Goal: Find specific page/section: Find specific page/section

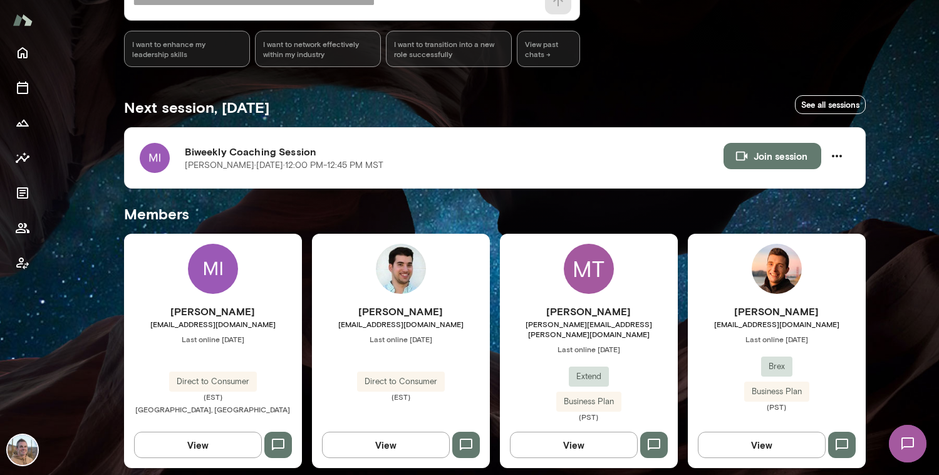
scroll to position [189, 0]
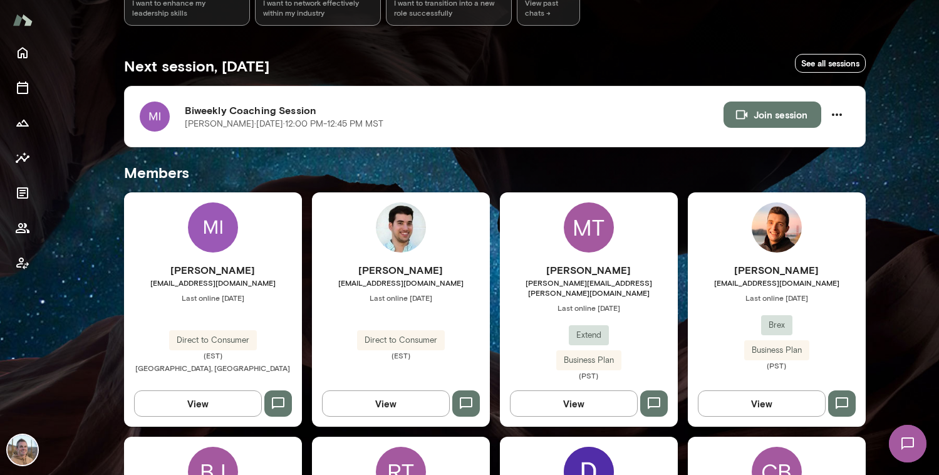
click at [189, 248] on div "[PERSON_NAME] [EMAIL_ADDRESS][DOMAIN_NAME] Last online [DATE] Direct to Consume…" at bounding box center [213, 309] width 178 height 234
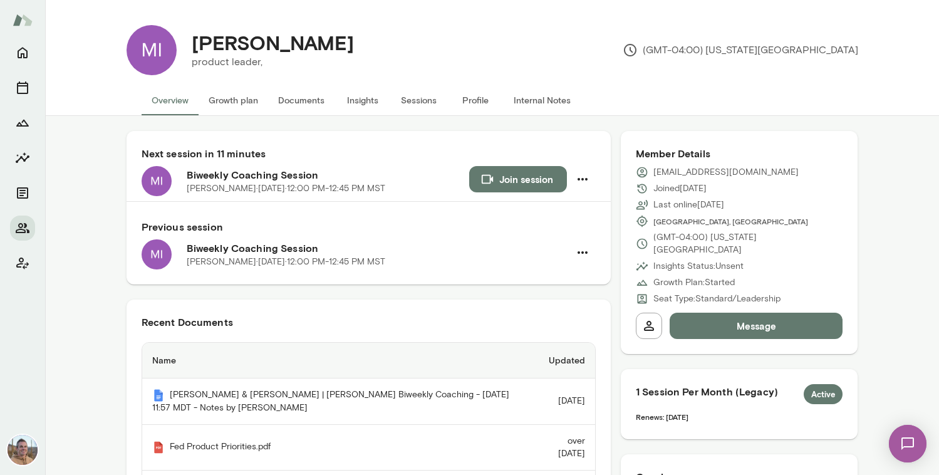
click at [291, 102] on button "Documents" at bounding box center [301, 100] width 66 height 30
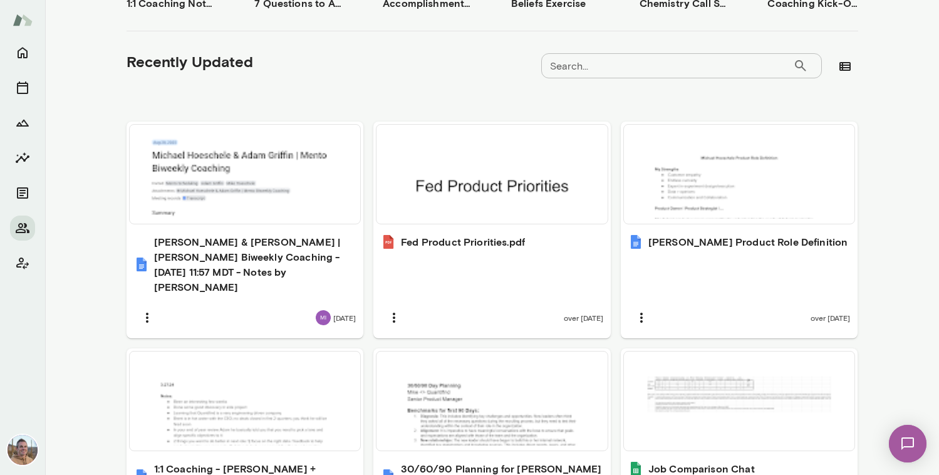
scroll to position [377, 0]
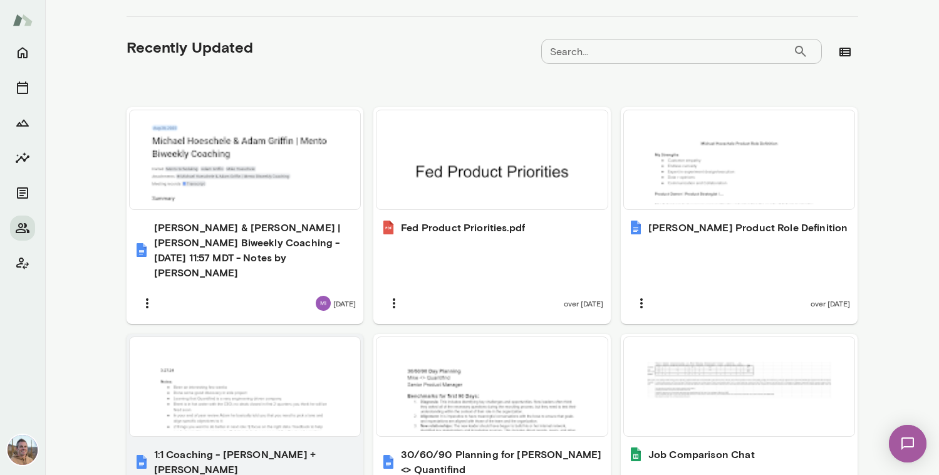
click at [275, 377] on div at bounding box center [245, 386] width 221 height 89
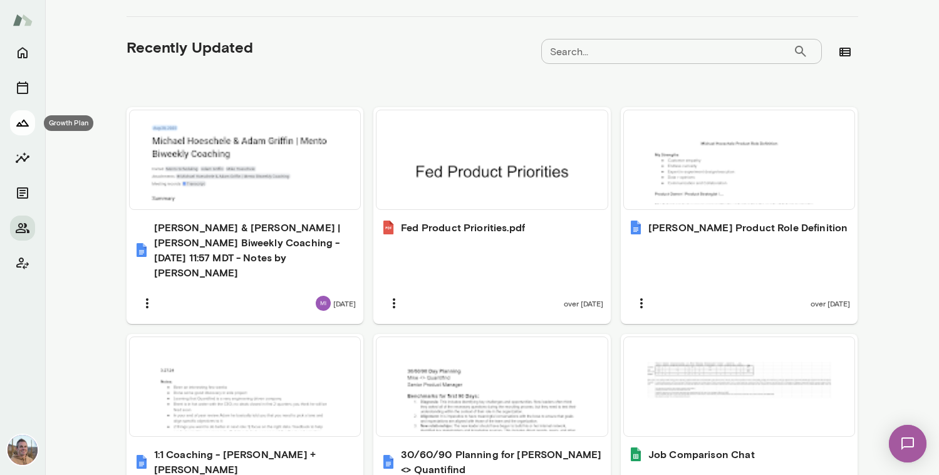
click at [24, 128] on icon "Growth Plan" at bounding box center [22, 122] width 15 height 15
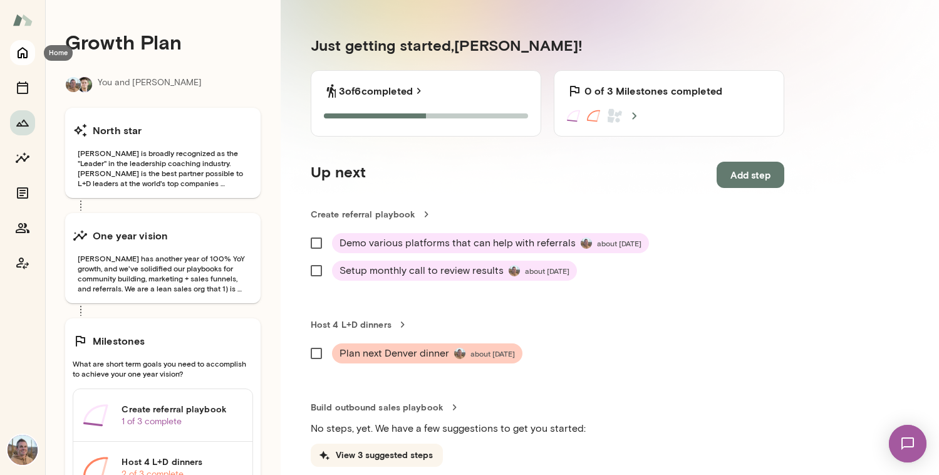
click at [18, 54] on icon "Home" at bounding box center [23, 53] width 10 height 11
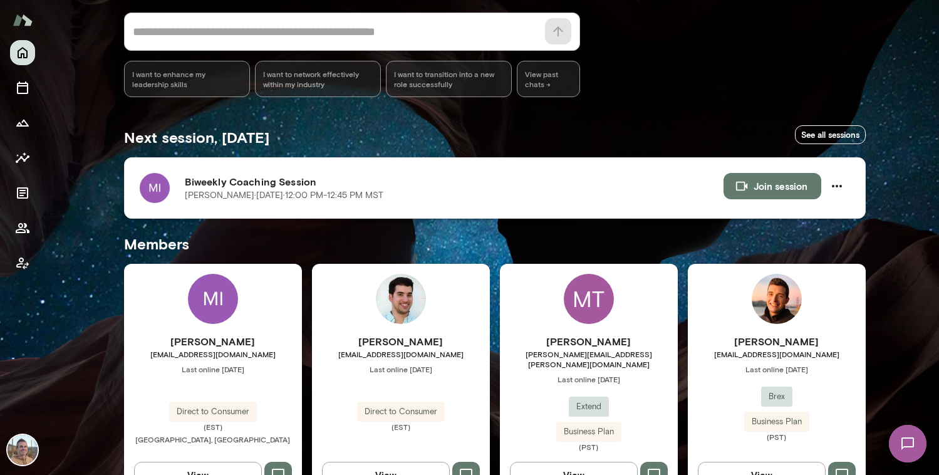
scroll to position [134, 0]
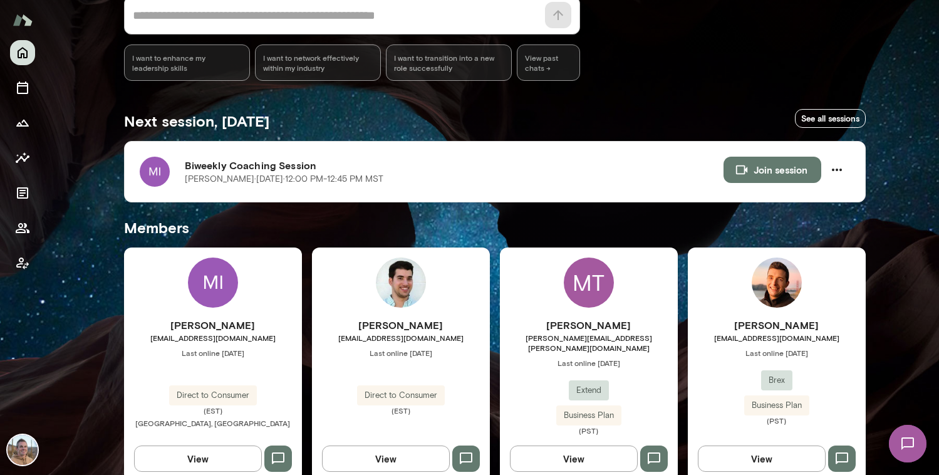
click at [203, 291] on img at bounding box center [213, 283] width 50 height 50
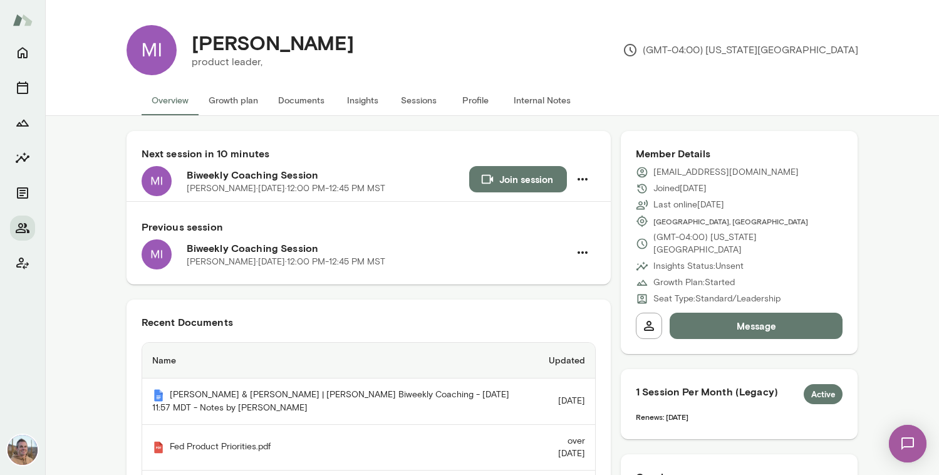
click at [229, 97] on button "Growth plan" at bounding box center [234, 100] width 70 height 30
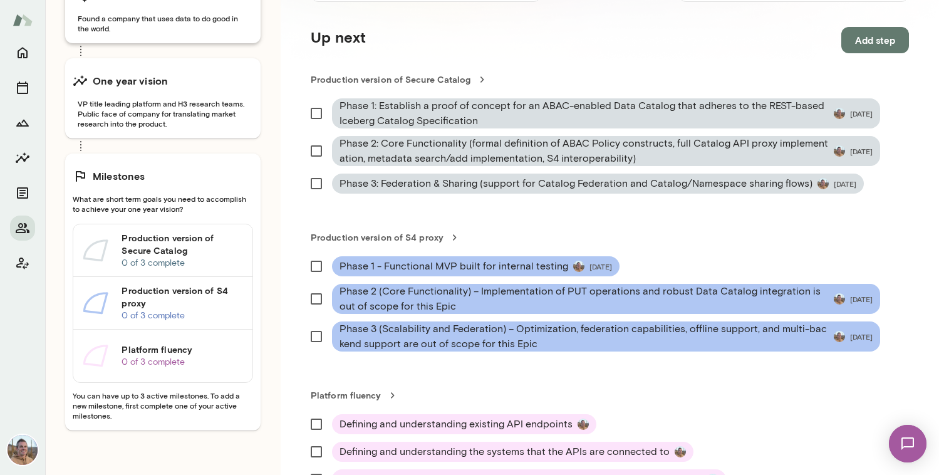
scroll to position [333, 0]
